Goal: Information Seeking & Learning: Learn about a topic

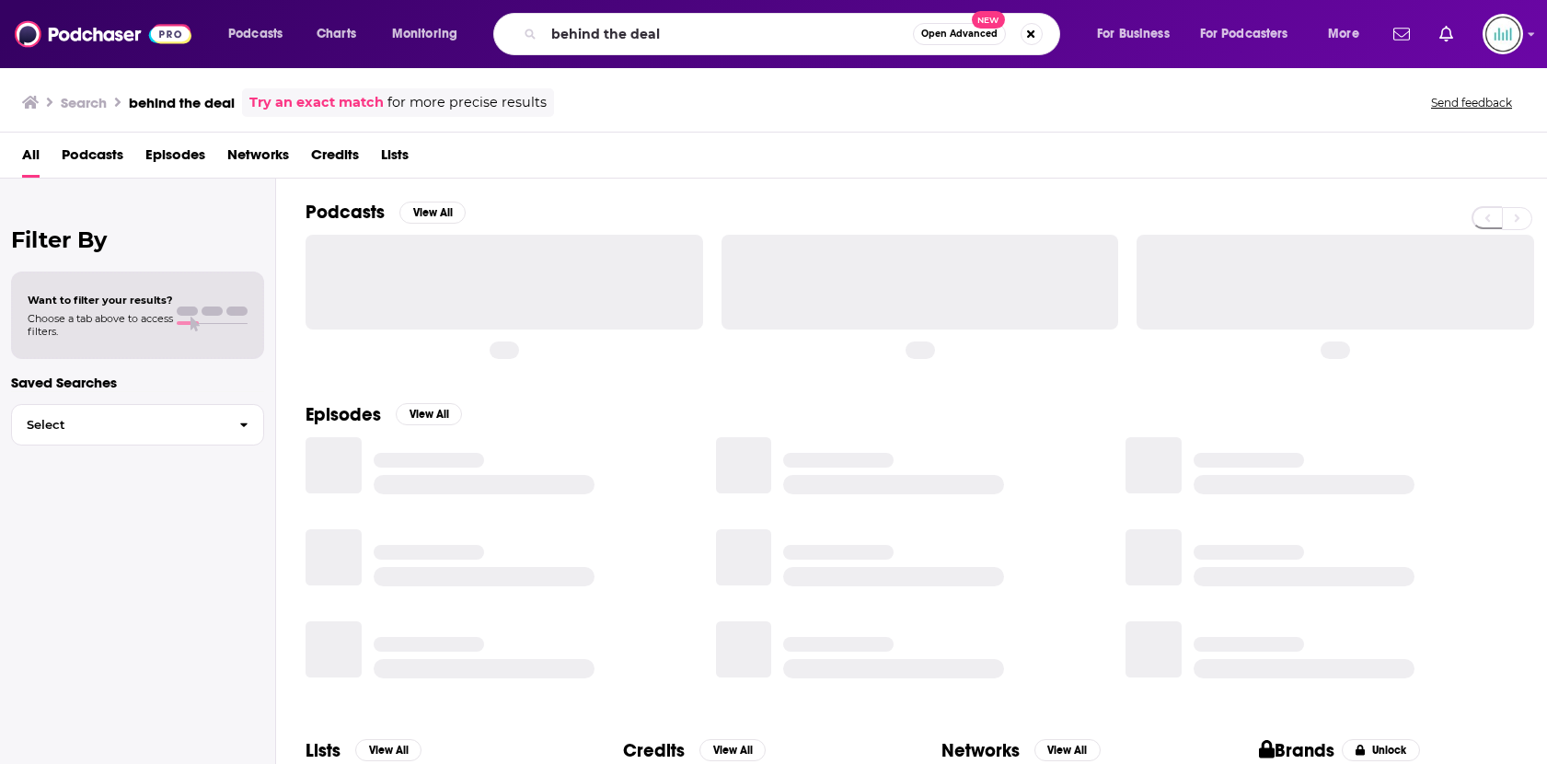
click at [594, 34] on input "behind the deal" at bounding box center [728, 33] width 369 height 29
click at [594, 35] on input "behind the deal" at bounding box center [728, 33] width 369 height 29
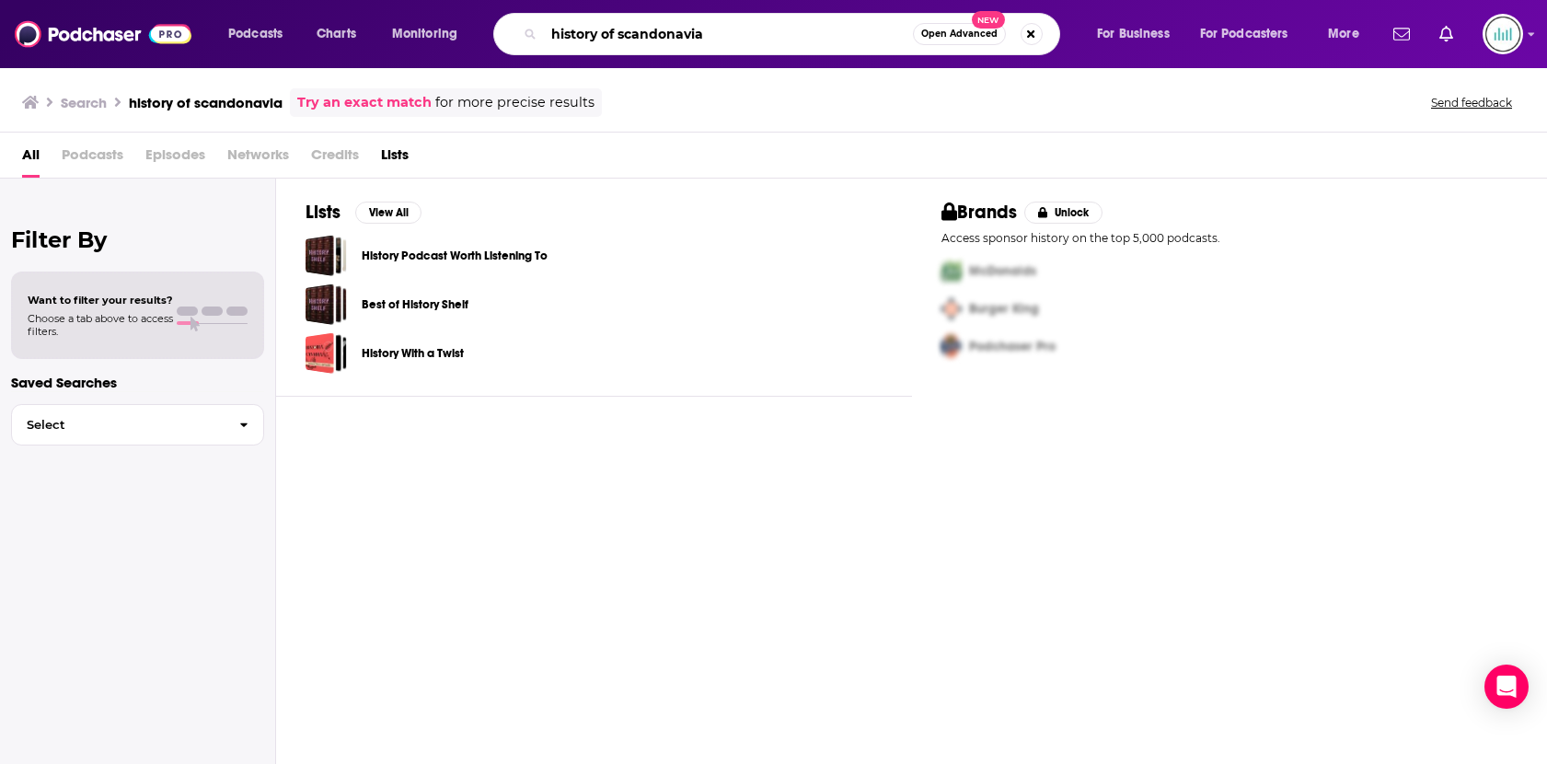
click at [623, 31] on input "history of scandonavia" at bounding box center [728, 33] width 369 height 29
paste input "The Scandinavian History Podcast"
type input "The Scandinavian History Podcast"
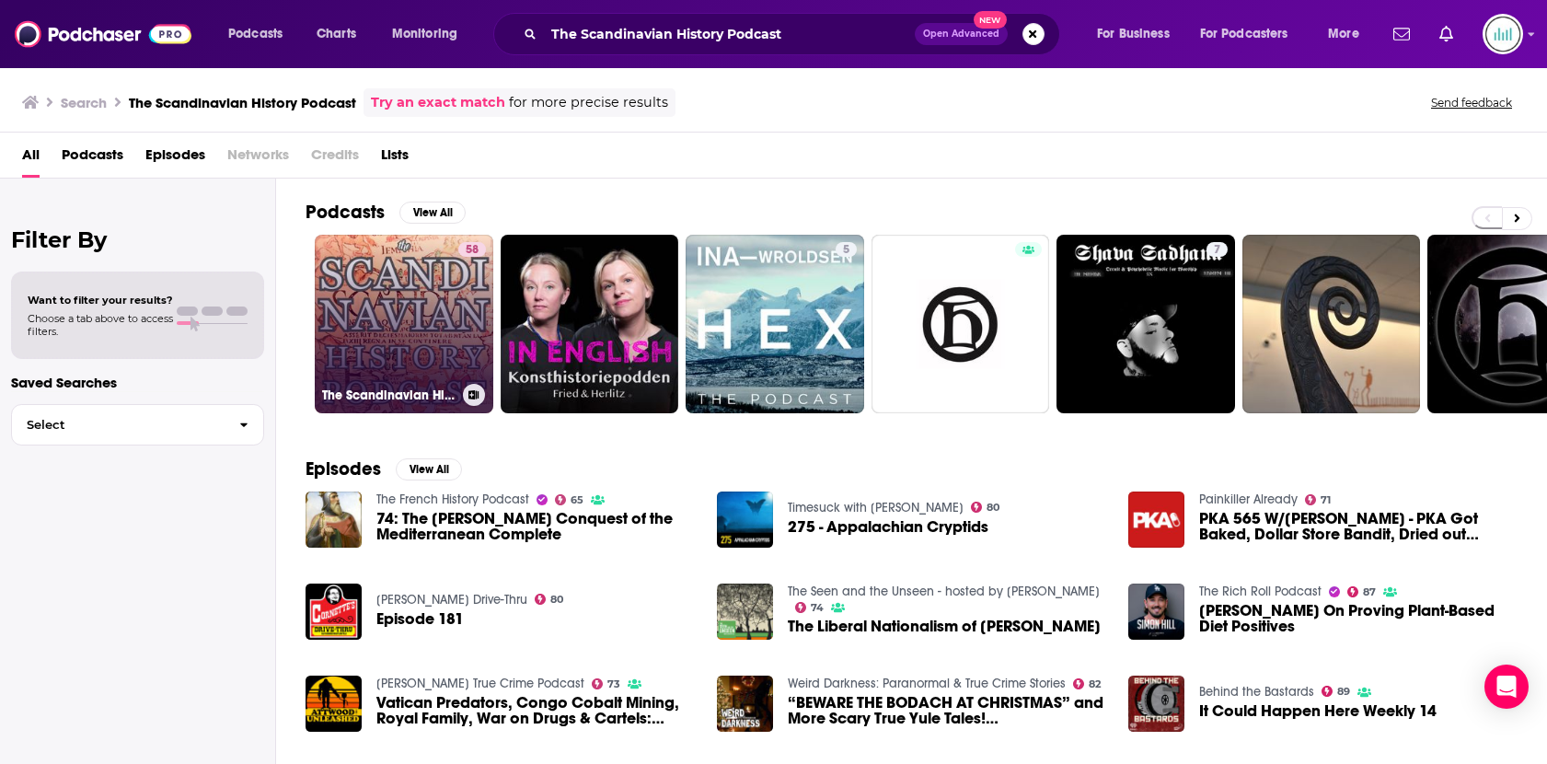
click at [449, 329] on link "58 The Scandinavian History Podcast" at bounding box center [404, 324] width 179 height 179
